Goal: Task Accomplishment & Management: Use online tool/utility

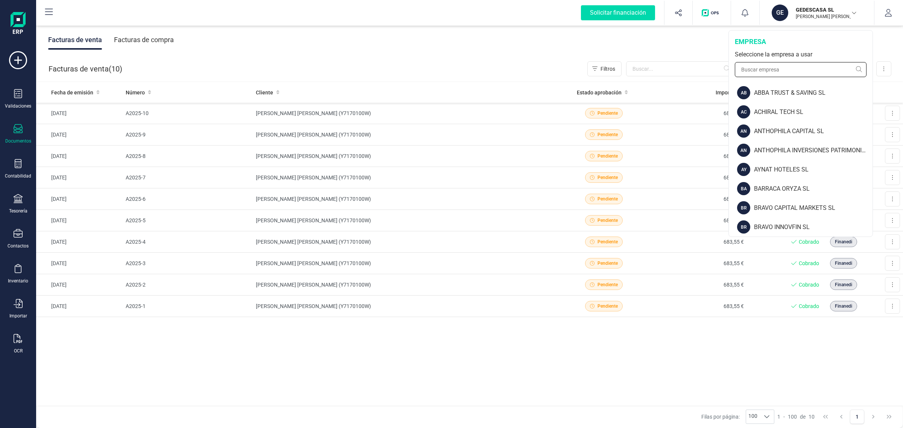
click at [767, 71] on input "text" at bounding box center [801, 69] width 132 height 15
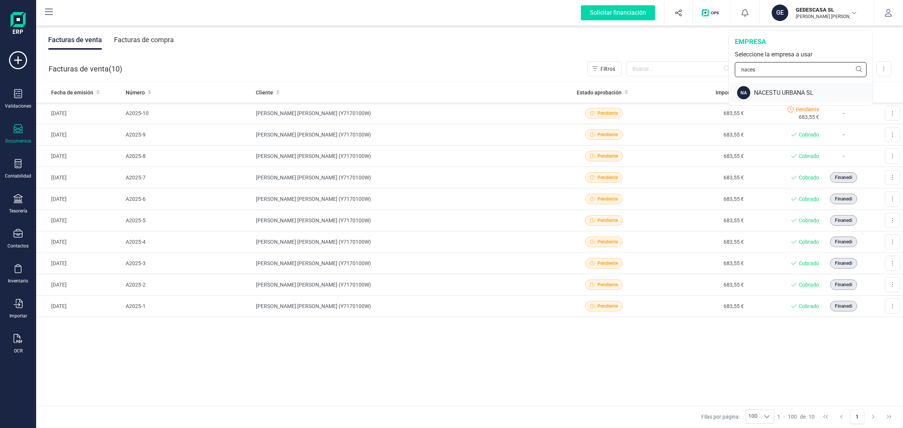
type input "naces"
click at [806, 95] on div "NACESTU URBANA SL" at bounding box center [813, 92] width 119 height 9
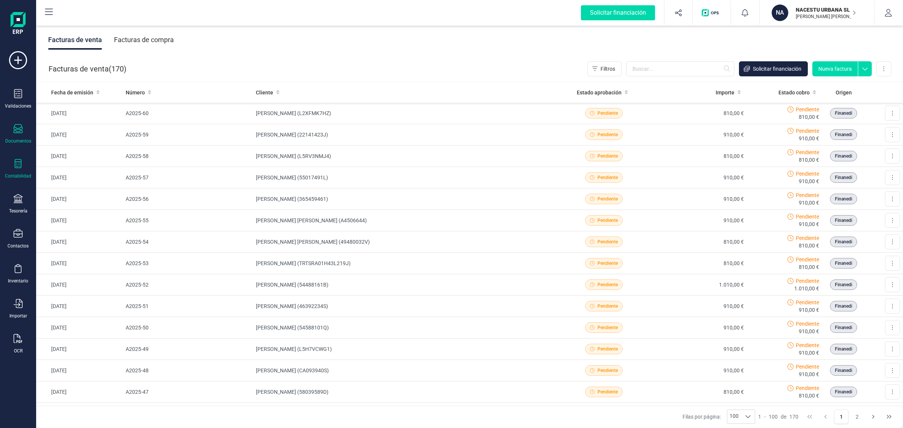
click at [11, 166] on div "Contabilidad" at bounding box center [18, 169] width 30 height 20
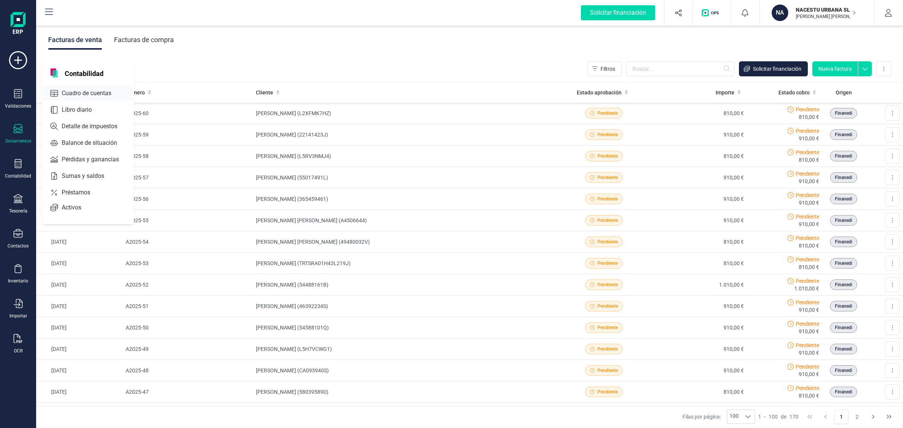
click at [100, 89] on span "Cuadro de cuentas" at bounding box center [92, 93] width 66 height 9
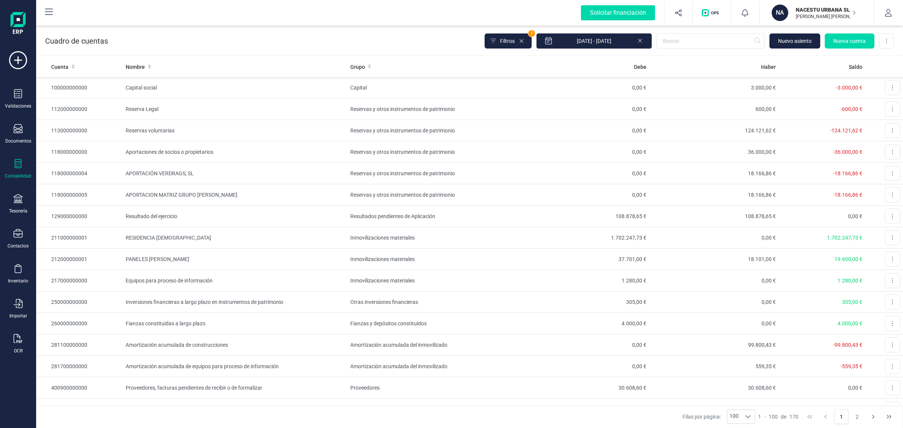
click at [16, 202] on icon at bounding box center [18, 198] width 9 height 9
click at [87, 105] on span "Tesorería" at bounding box center [79, 107] width 38 height 9
click at [79, 125] on span "Cuentas bancarias" at bounding box center [92, 128] width 66 height 9
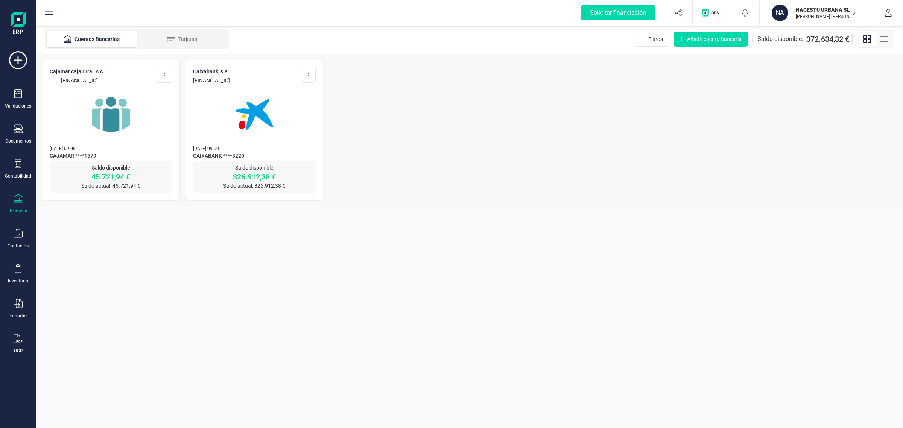
click at [267, 114] on img at bounding box center [254, 114] width 63 height 63
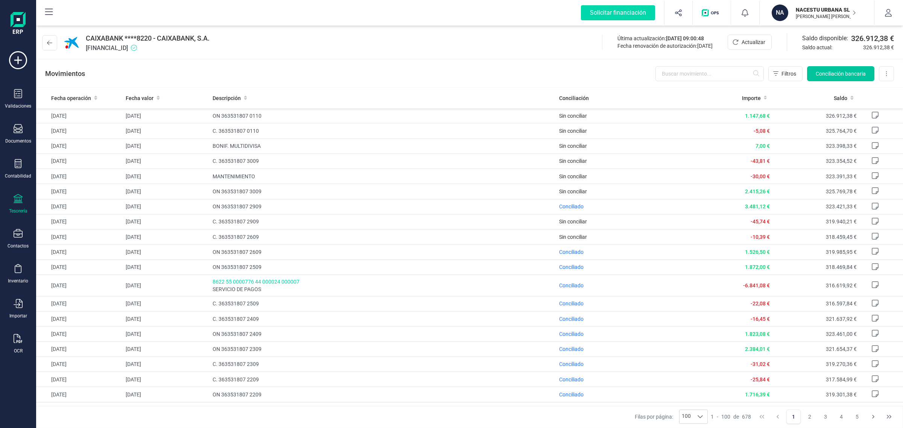
click at [849, 70] on span "Conciliación bancaria" at bounding box center [841, 74] width 50 height 8
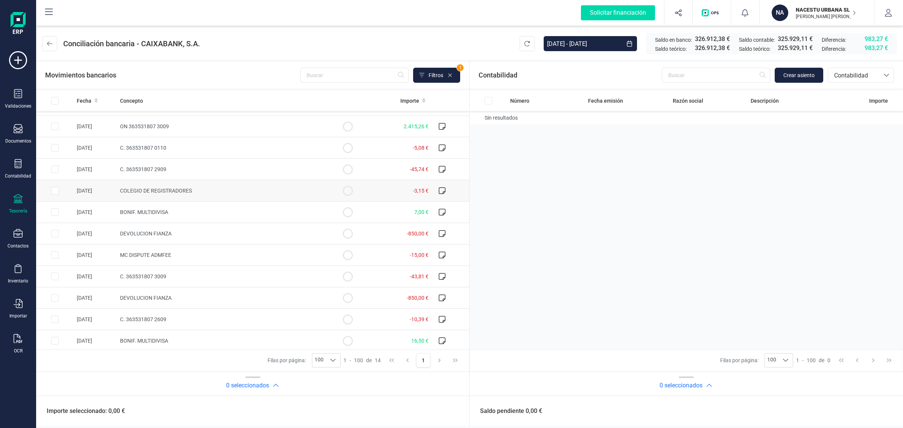
scroll to position [63, 0]
click at [94, 102] on icon at bounding box center [95, 100] width 3 height 5
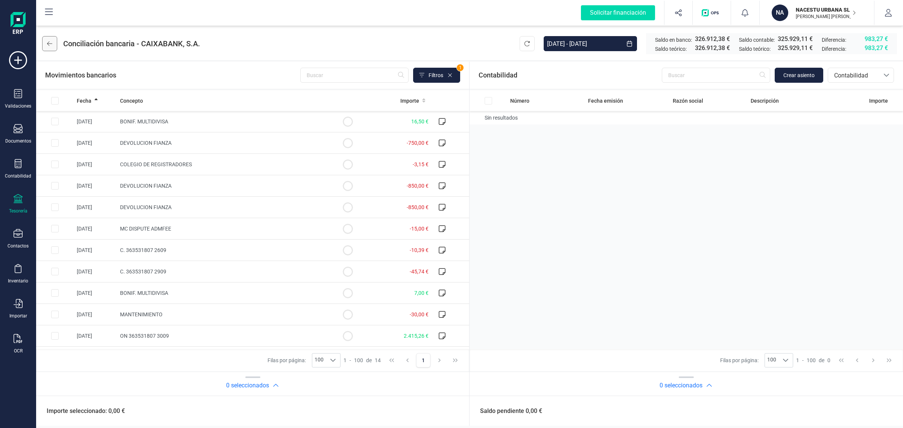
click at [54, 39] on button at bounding box center [49, 43] width 15 height 15
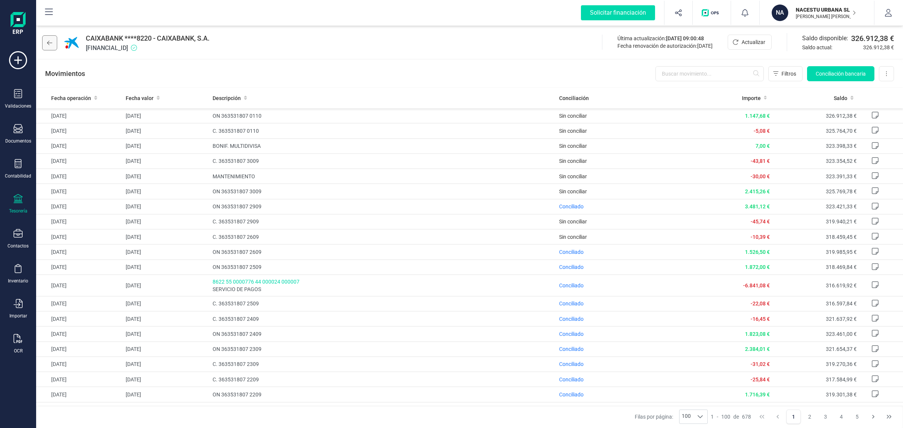
click at [51, 40] on icon at bounding box center [49, 43] width 5 height 6
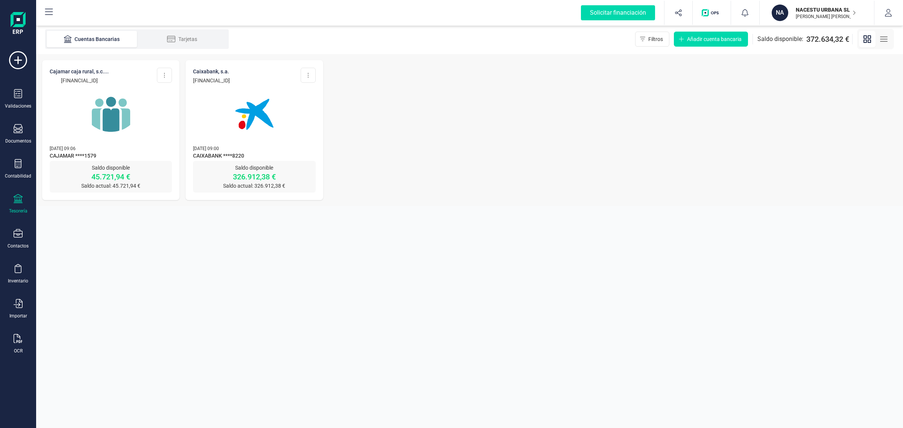
click at [157, 139] on div "CAJAMAR CAJA RURAL, S.C.... [FINANCIAL_ID] Editar cuenta Actualizar Desconectar…" at bounding box center [110, 110] width 137 height 101
click at [132, 94] on img at bounding box center [110, 114] width 63 height 63
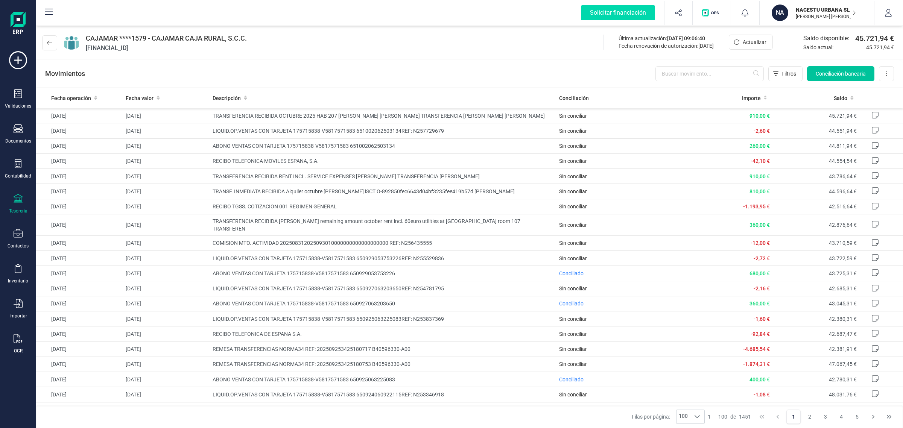
click at [849, 71] on span "Conciliación bancaria" at bounding box center [841, 74] width 50 height 8
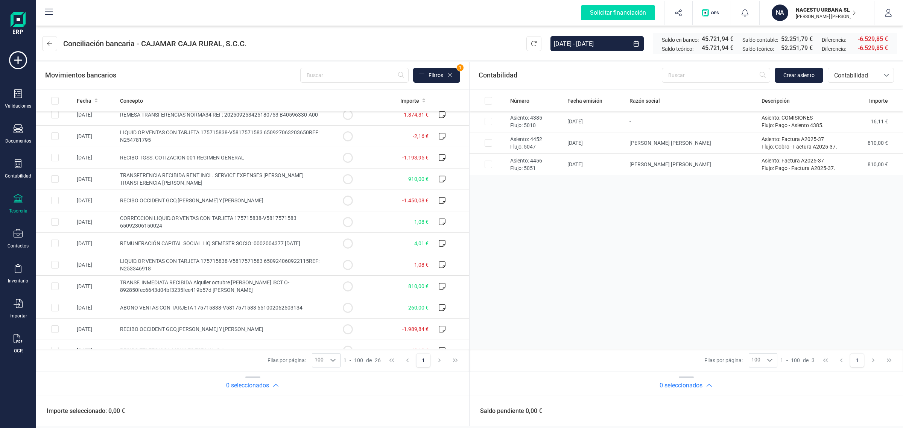
scroll to position [321, 0]
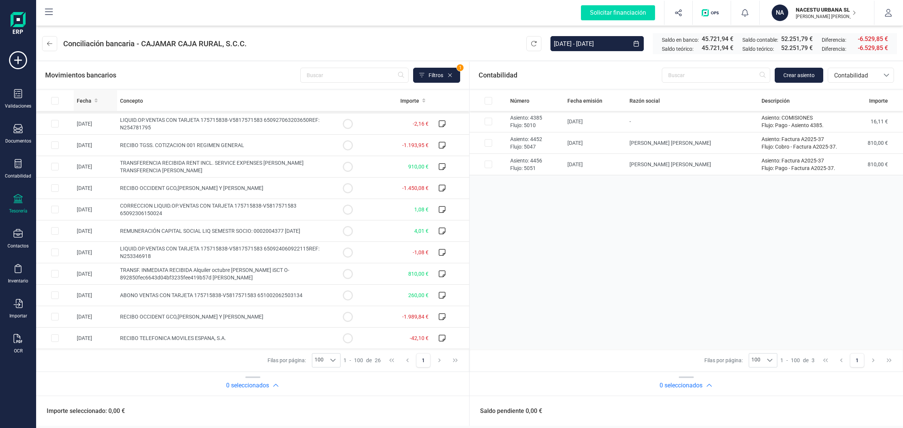
click at [93, 98] on div "Fecha" at bounding box center [95, 101] width 37 height 8
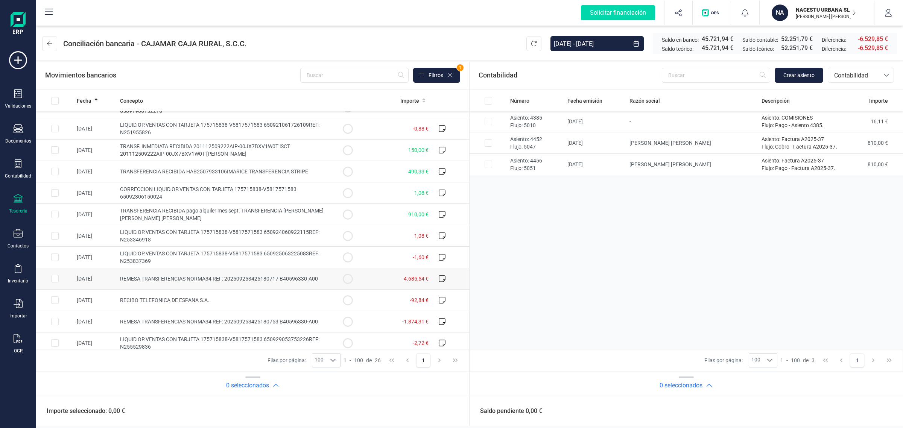
scroll to position [94, 0]
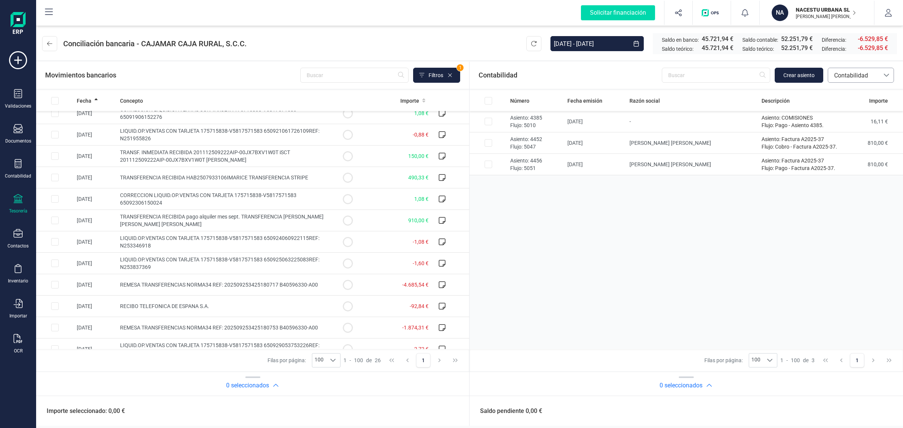
click at [855, 68] on span "Contabilidad" at bounding box center [853, 75] width 51 height 14
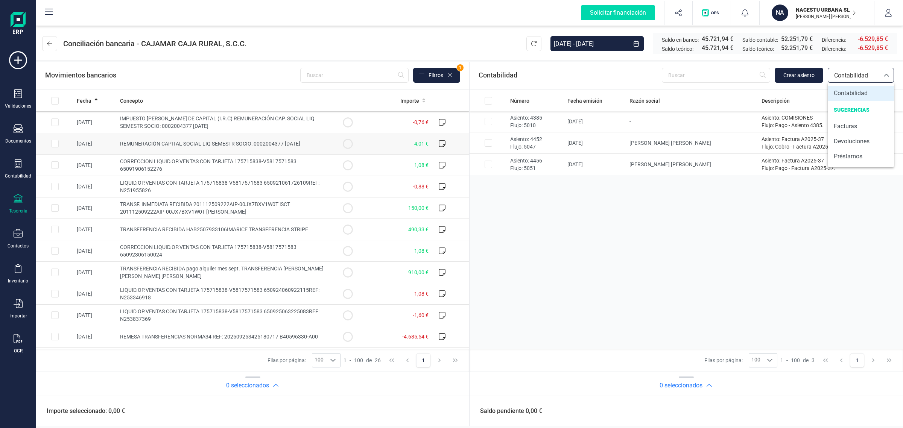
scroll to position [0, 0]
